Goal: Task Accomplishment & Management: Manage account settings

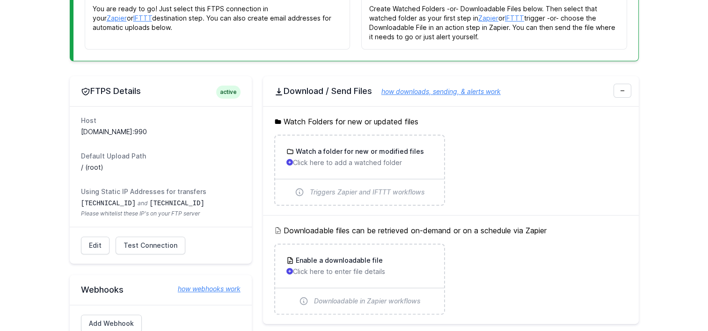
scroll to position [234, 0]
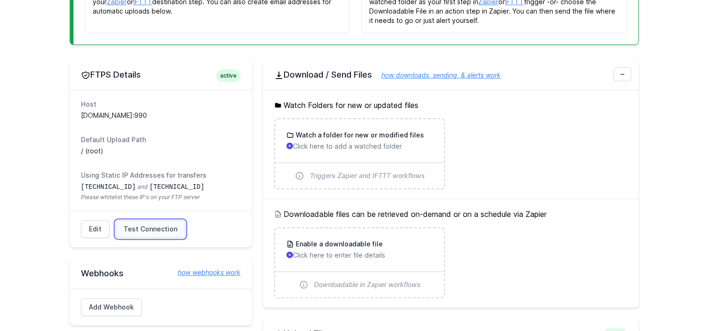
click at [153, 220] on link "Test Connection" at bounding box center [151, 229] width 70 height 18
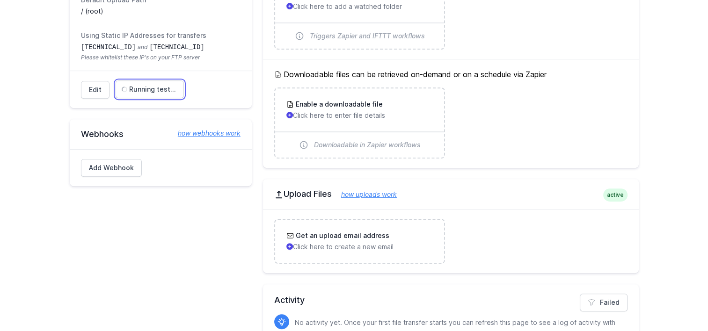
scroll to position [374, 0]
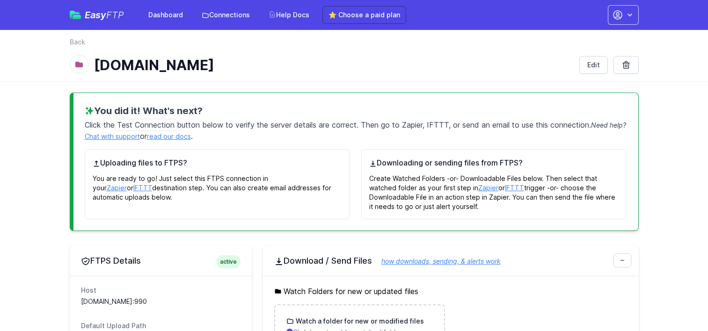
scroll to position [326, 0]
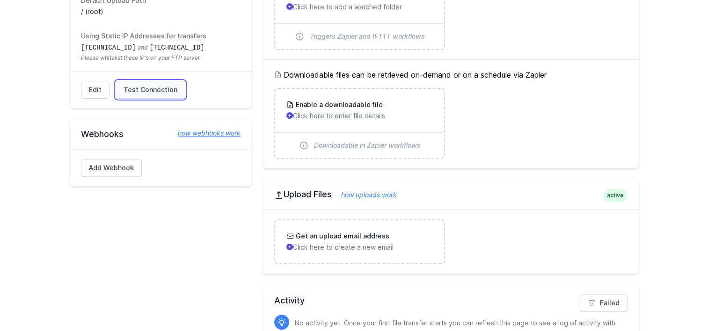
click at [143, 93] on span "Test Connection" at bounding box center [151, 89] width 54 height 9
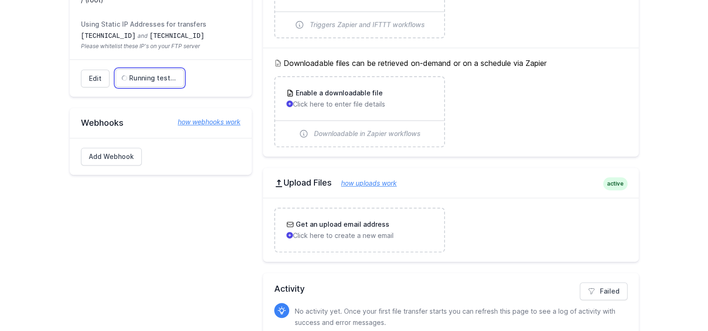
scroll to position [281, 0]
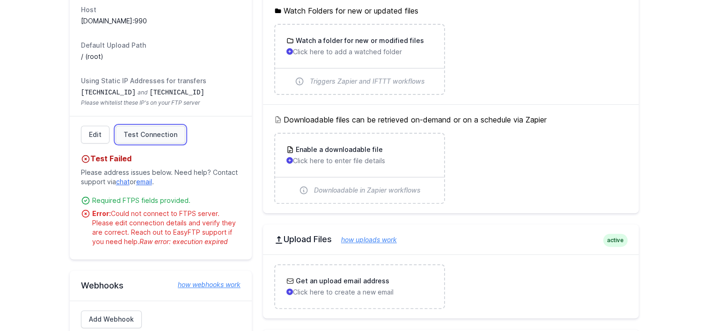
click at [155, 137] on span "Test Connection" at bounding box center [151, 134] width 54 height 9
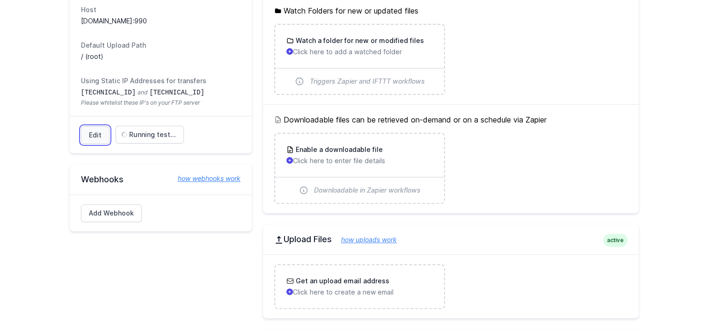
click at [95, 131] on link "Edit" at bounding box center [95, 135] width 29 height 18
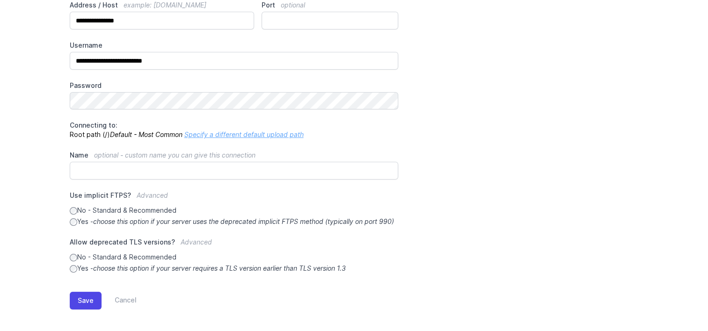
scroll to position [140, 0]
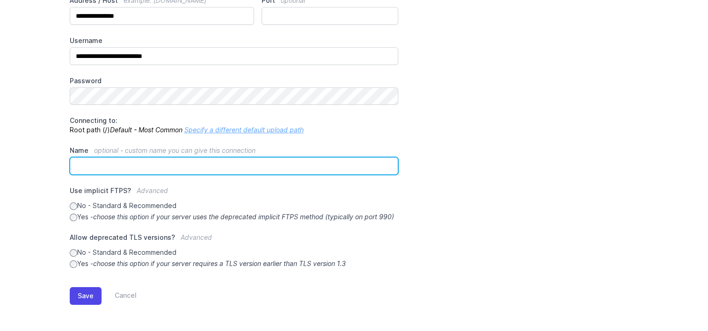
click at [95, 157] on input "Name optional - custom name you can give this connection" at bounding box center [234, 166] width 329 height 18
type input "*******"
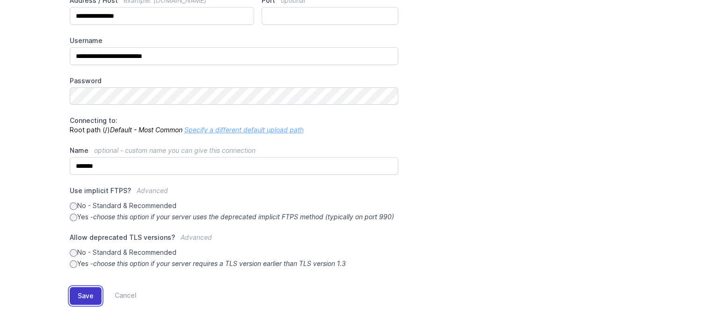
click at [84, 305] on button "Save" at bounding box center [86, 296] width 32 height 18
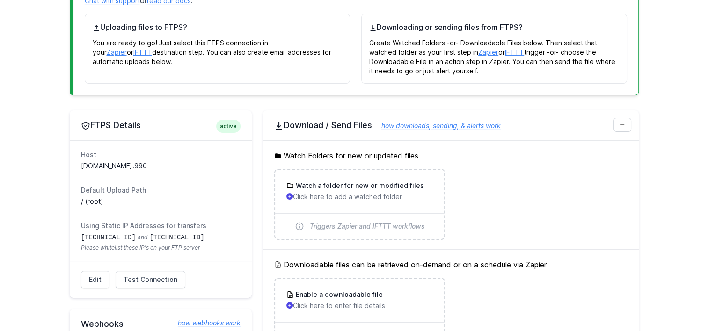
scroll to position [234, 0]
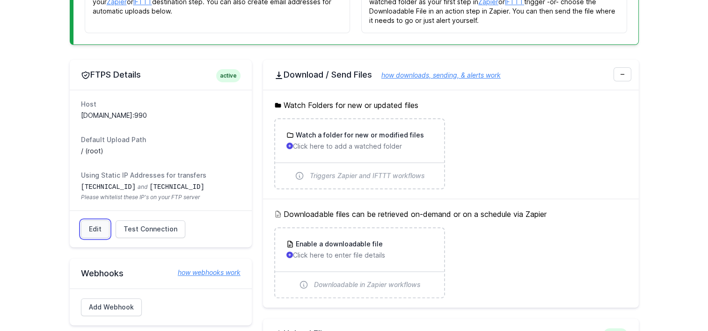
click at [97, 226] on link "Edit" at bounding box center [95, 229] width 29 height 18
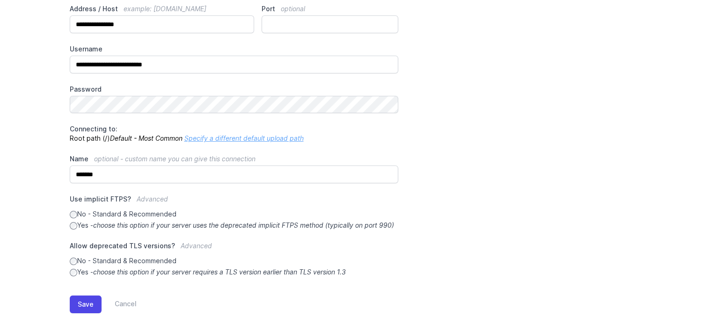
scroll to position [140, 0]
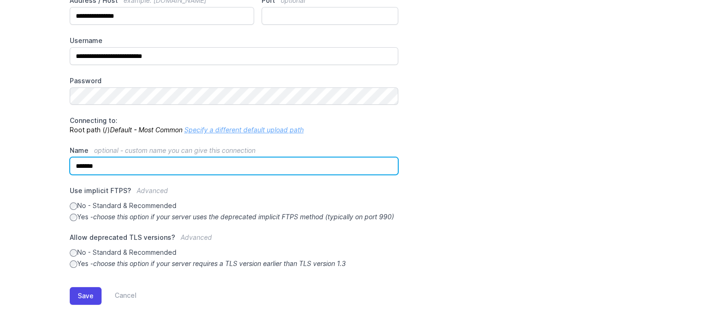
drag, startPoint x: 66, startPoint y: 158, endPoint x: 34, endPoint y: 156, distance: 31.4
click at [34, 156] on main "**********" at bounding box center [354, 138] width 708 height 385
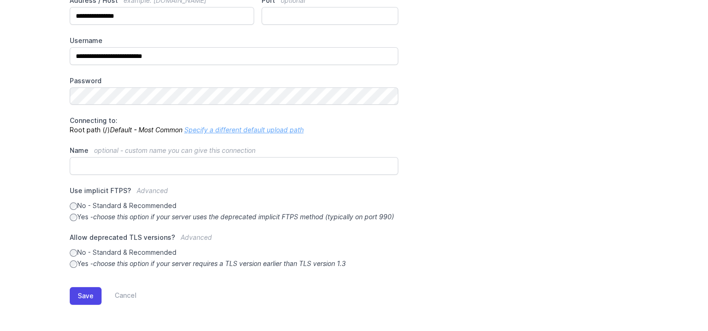
click at [236, 126] on link "Specify a different default upload path" at bounding box center [243, 130] width 119 height 8
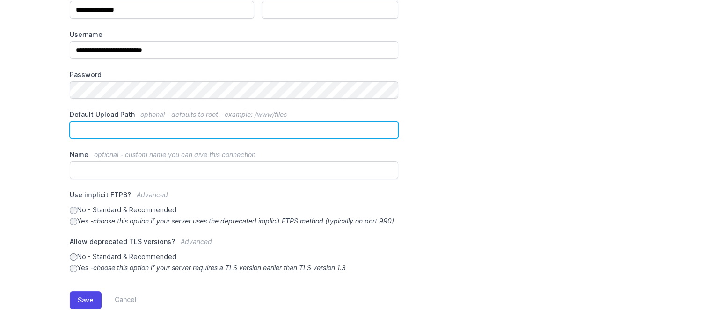
click at [114, 129] on input "Default Upload Path optional - defaults to root - example: /www/files" at bounding box center [234, 130] width 329 height 18
paste input "*******"
type input "*******"
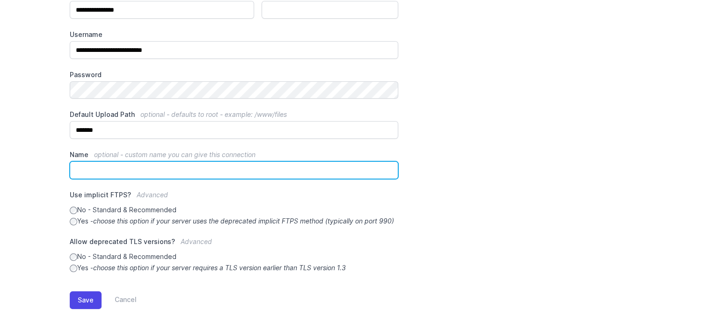
click at [101, 173] on input "Name optional - custom name you can give this connection" at bounding box center [234, 170] width 329 height 18
type input "**********"
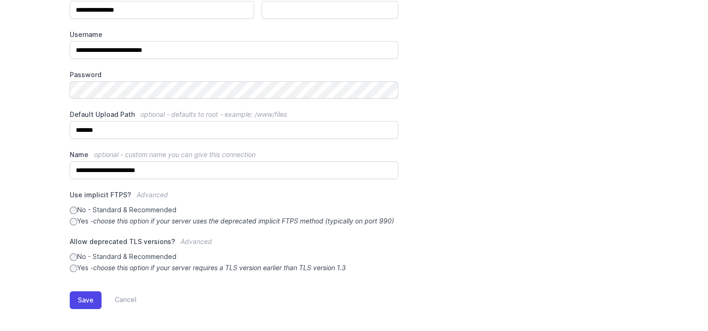
click at [80, 298] on div "Save Cancel" at bounding box center [354, 298] width 569 height 51
click at [80, 307] on button "Save" at bounding box center [86, 301] width 32 height 18
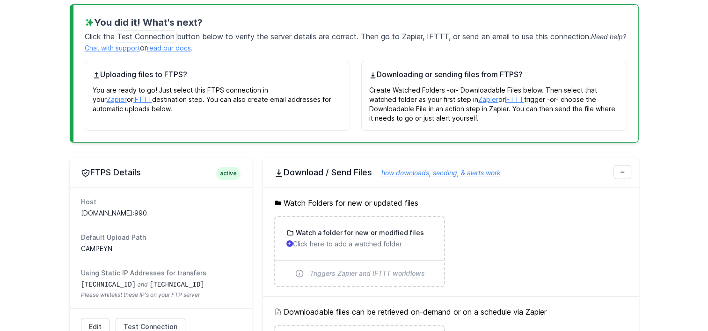
scroll to position [187, 0]
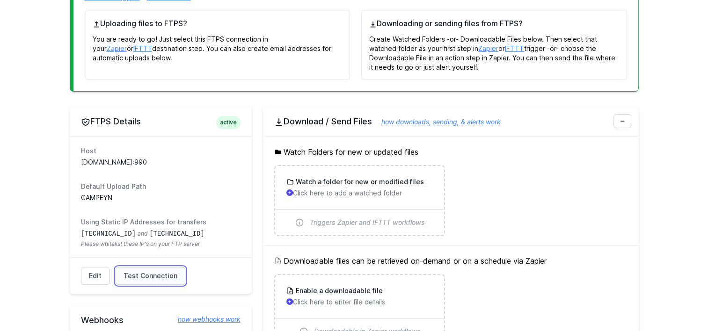
click at [161, 275] on span "Test Connection" at bounding box center [151, 275] width 54 height 9
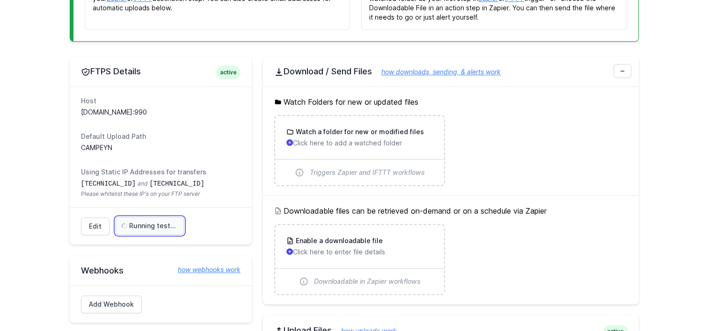
scroll to position [281, 0]
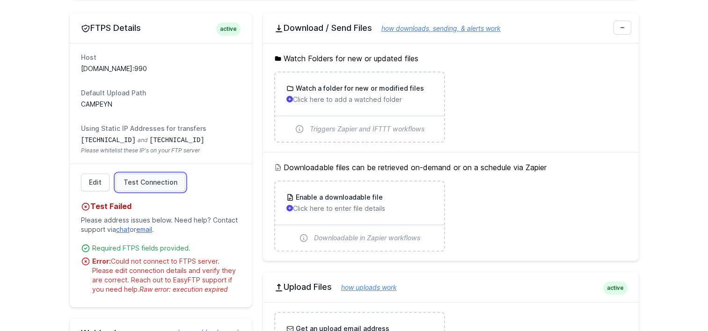
click at [127, 180] on span "Test Connection" at bounding box center [151, 182] width 54 height 9
click at [15, 66] on main "Connection was successfully updated. You did it! What's next? Click the Test Co…" at bounding box center [354, 144] width 708 height 664
